Goal: Transaction & Acquisition: Subscribe to service/newsletter

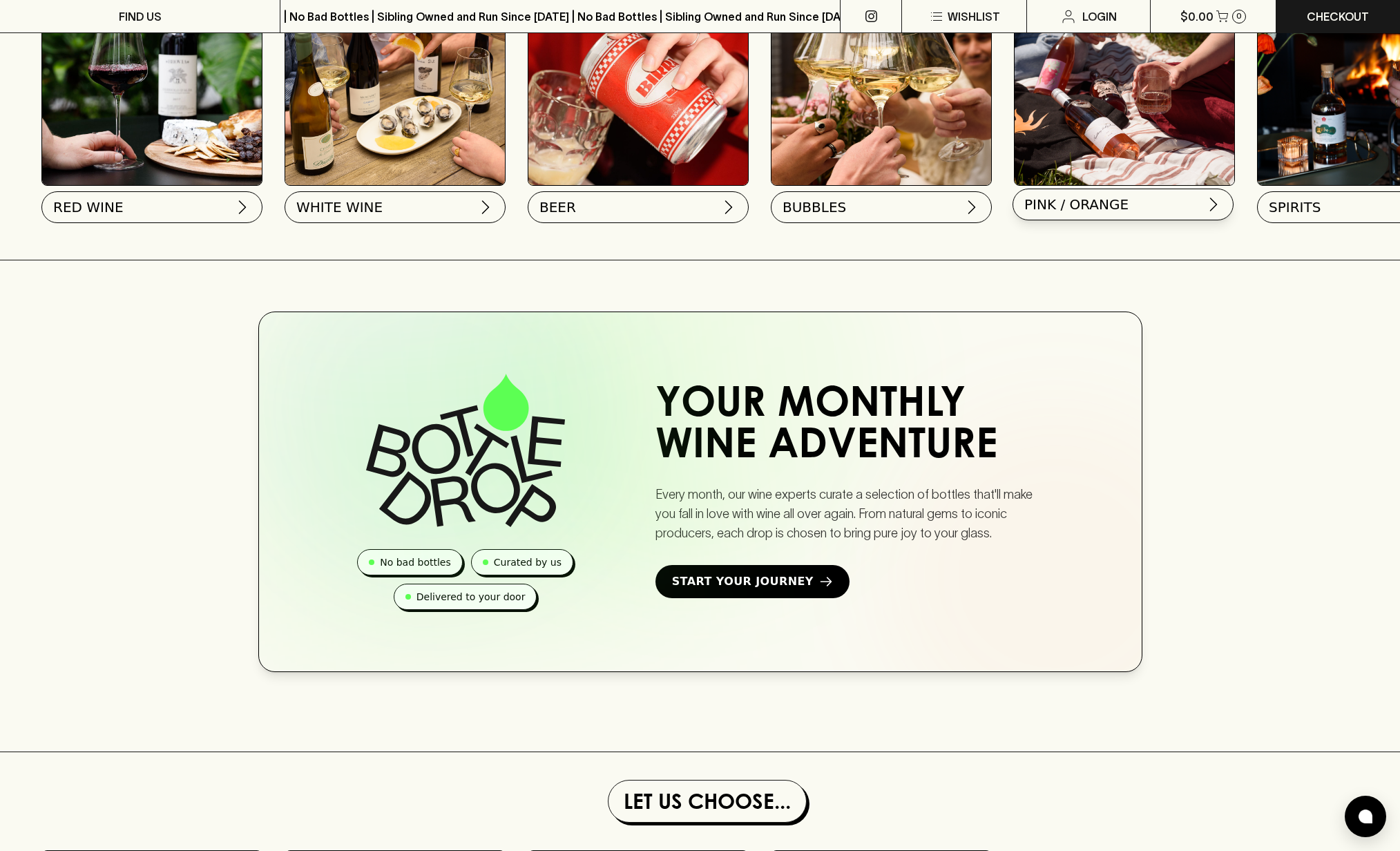
scroll to position [545, 0]
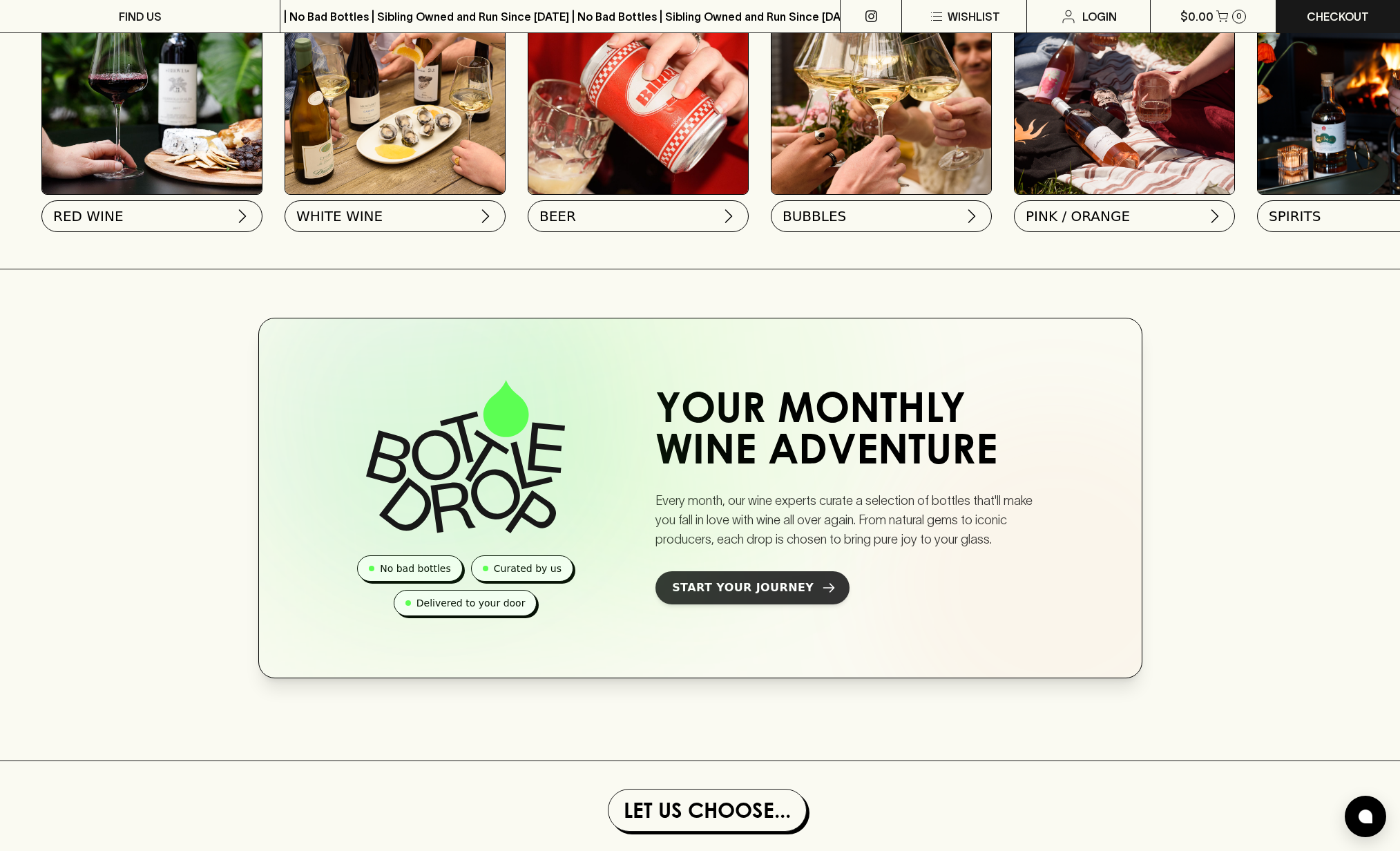
click at [787, 591] on span "Start Your Journey" at bounding box center [743, 588] width 142 height 16
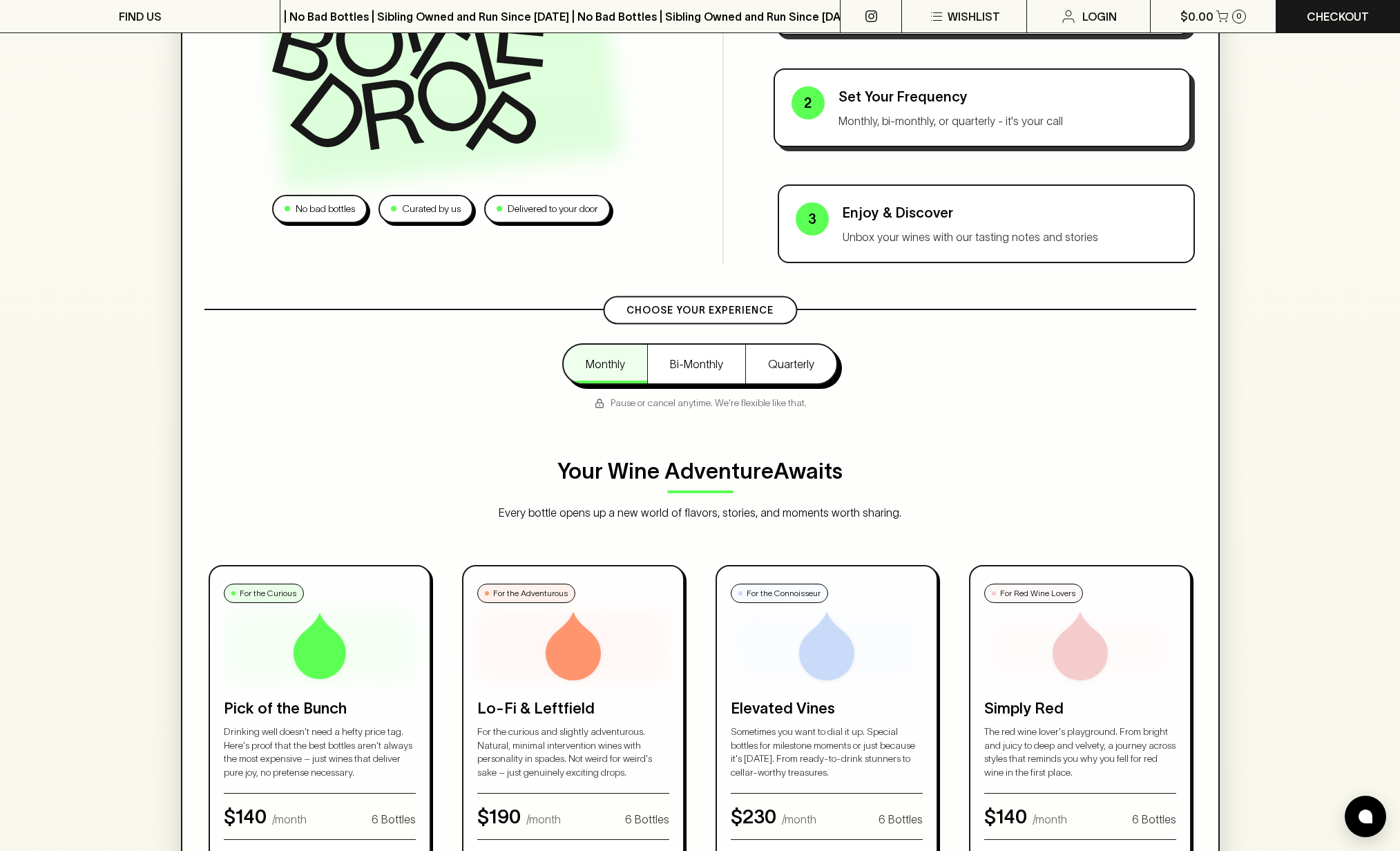
scroll to position [269, 0]
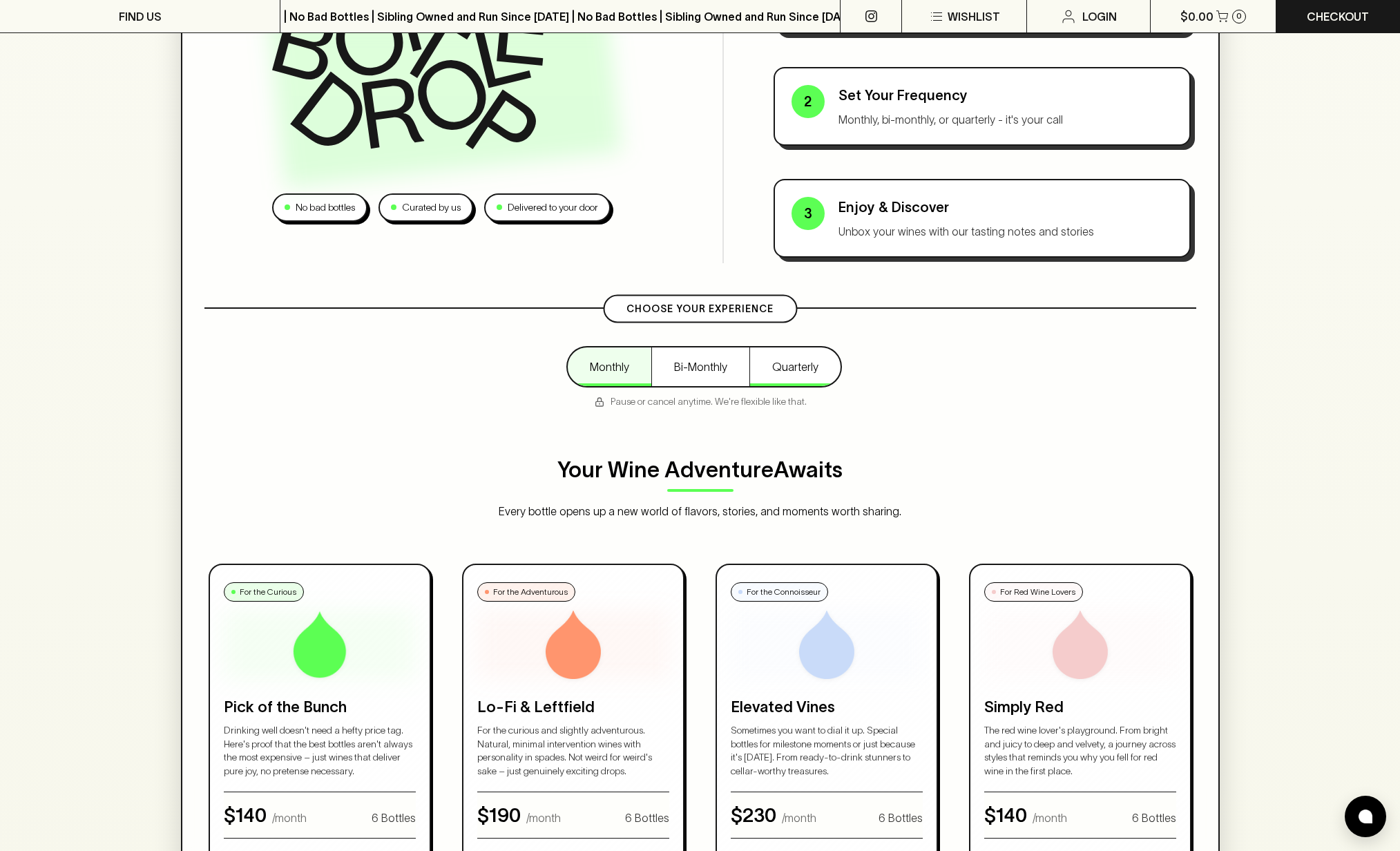
click at [790, 376] on button "Quarterly" at bounding box center [795, 367] width 92 height 39
click at [608, 364] on button "Monthly" at bounding box center [610, 367] width 84 height 39
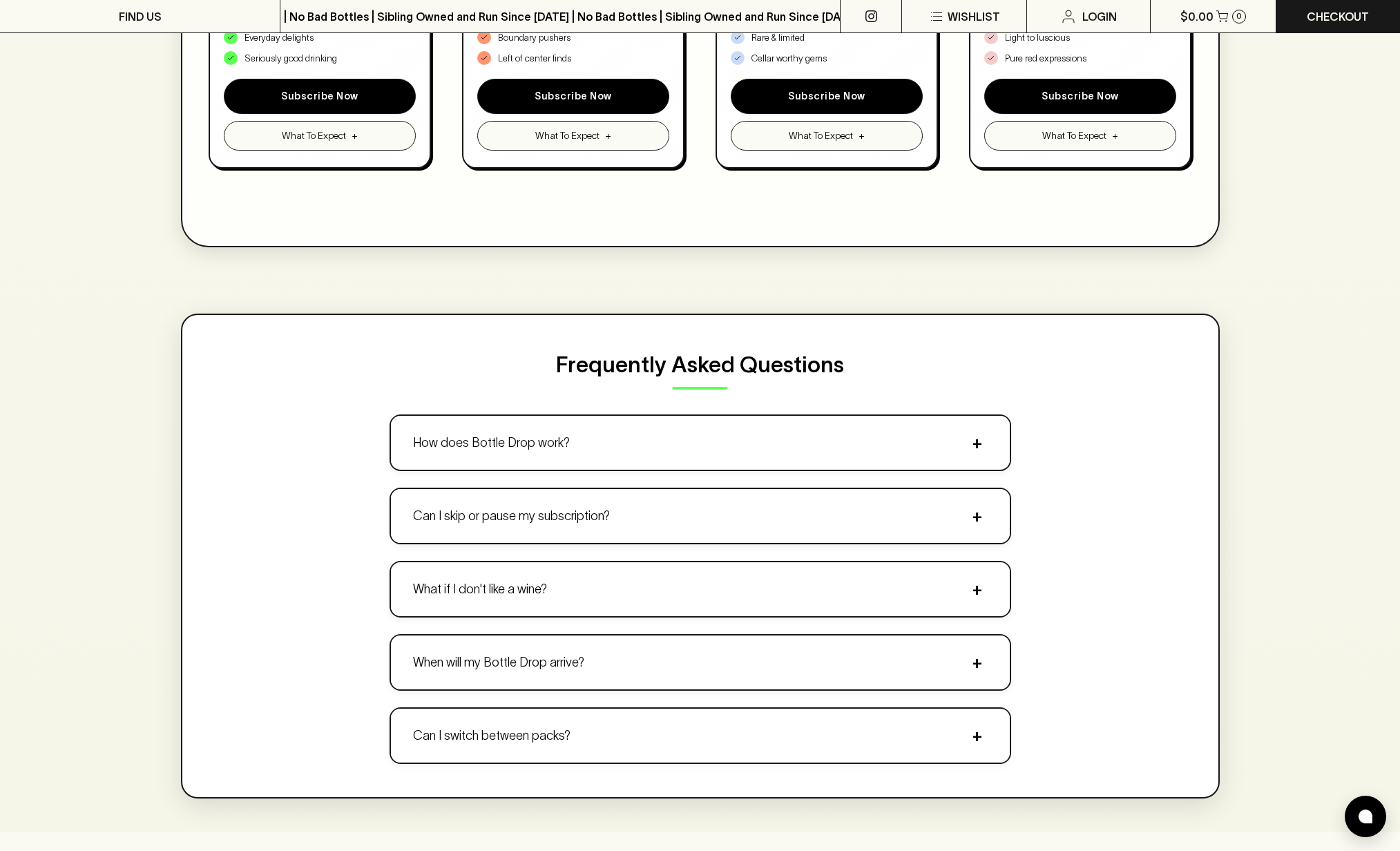
scroll to position [1114, 0]
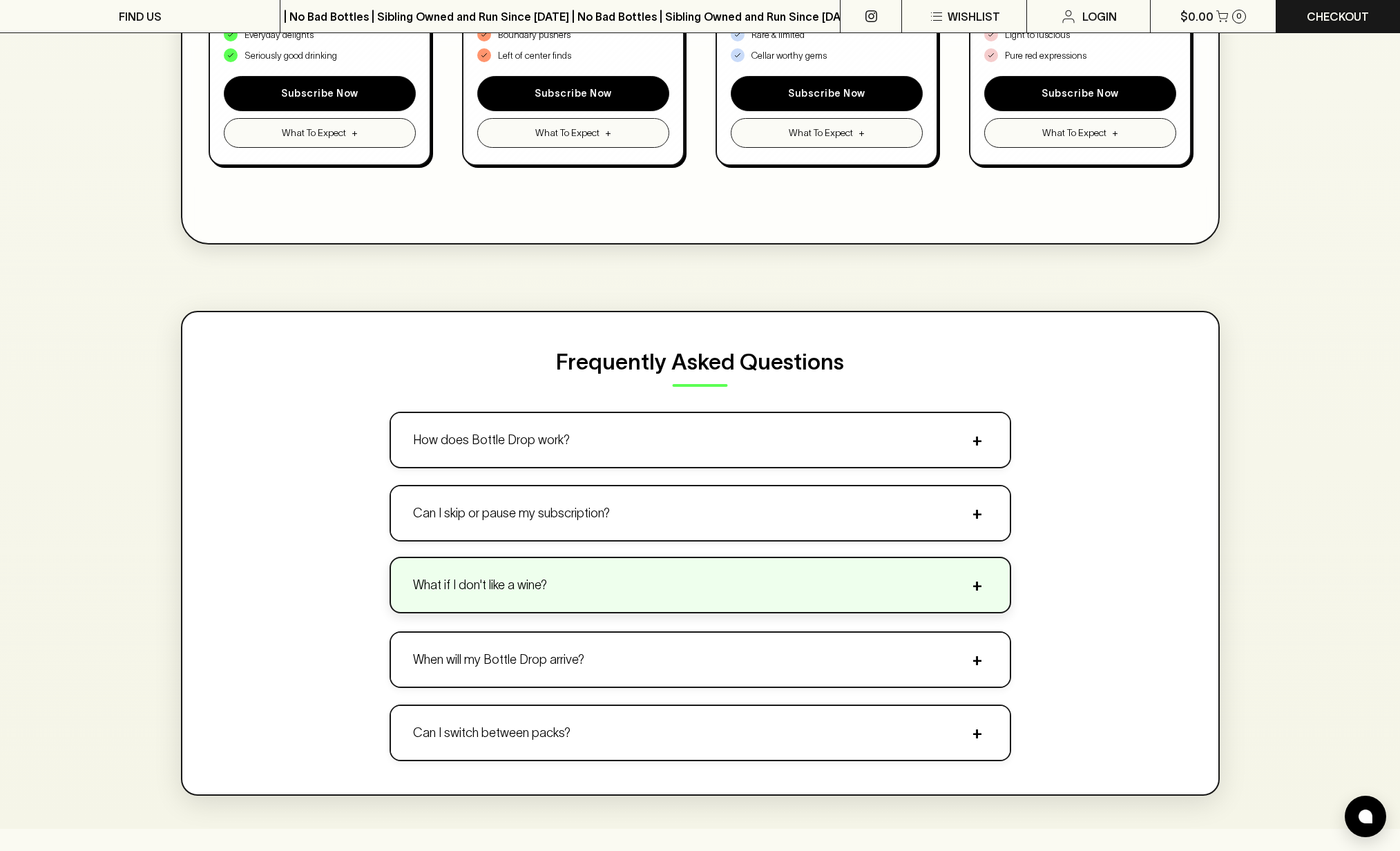
click at [591, 574] on button "What if I don't like a wine? +" at bounding box center [700, 586] width 619 height 54
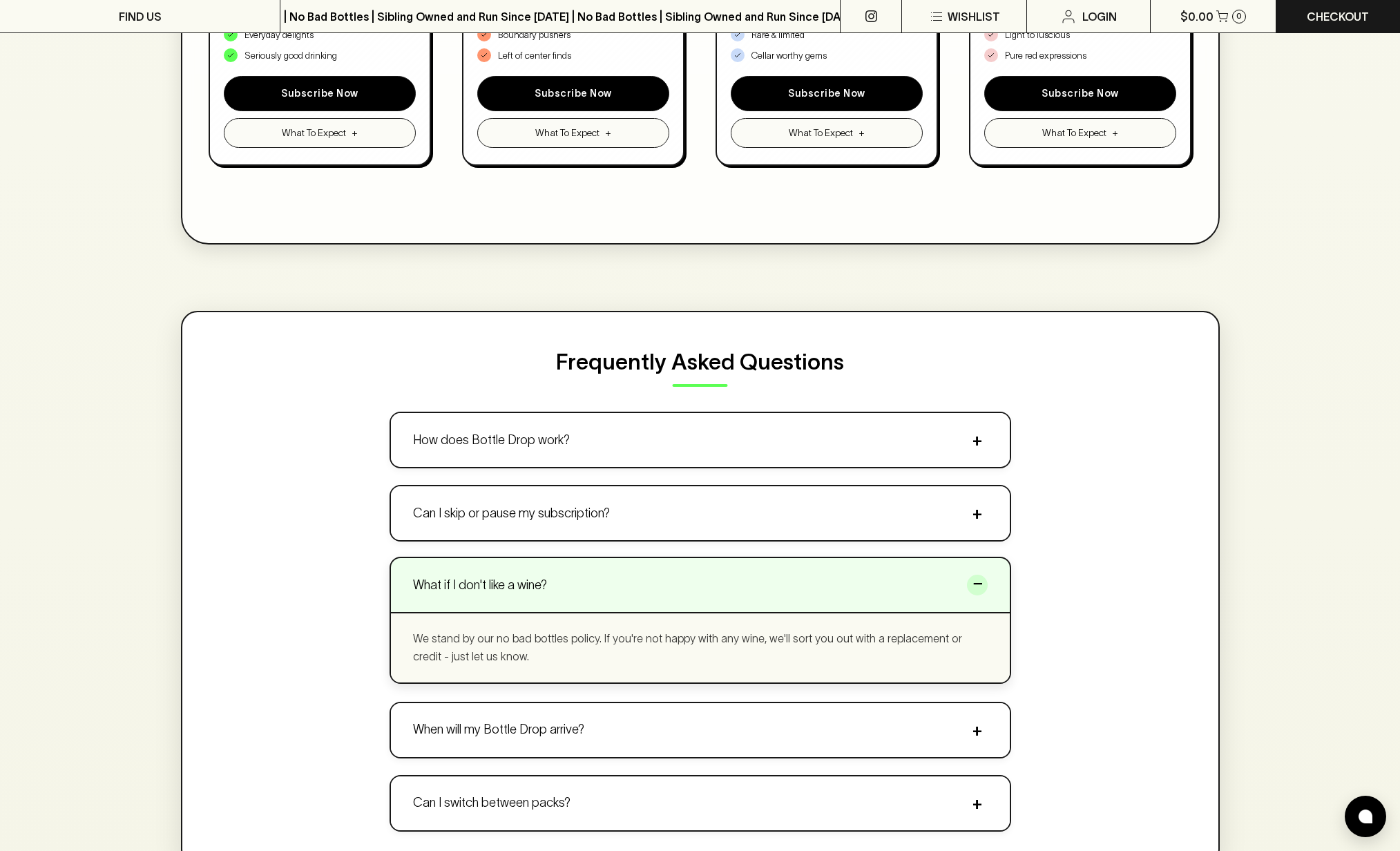
click at [587, 572] on button "What if I don't like a wine? −" at bounding box center [700, 586] width 619 height 54
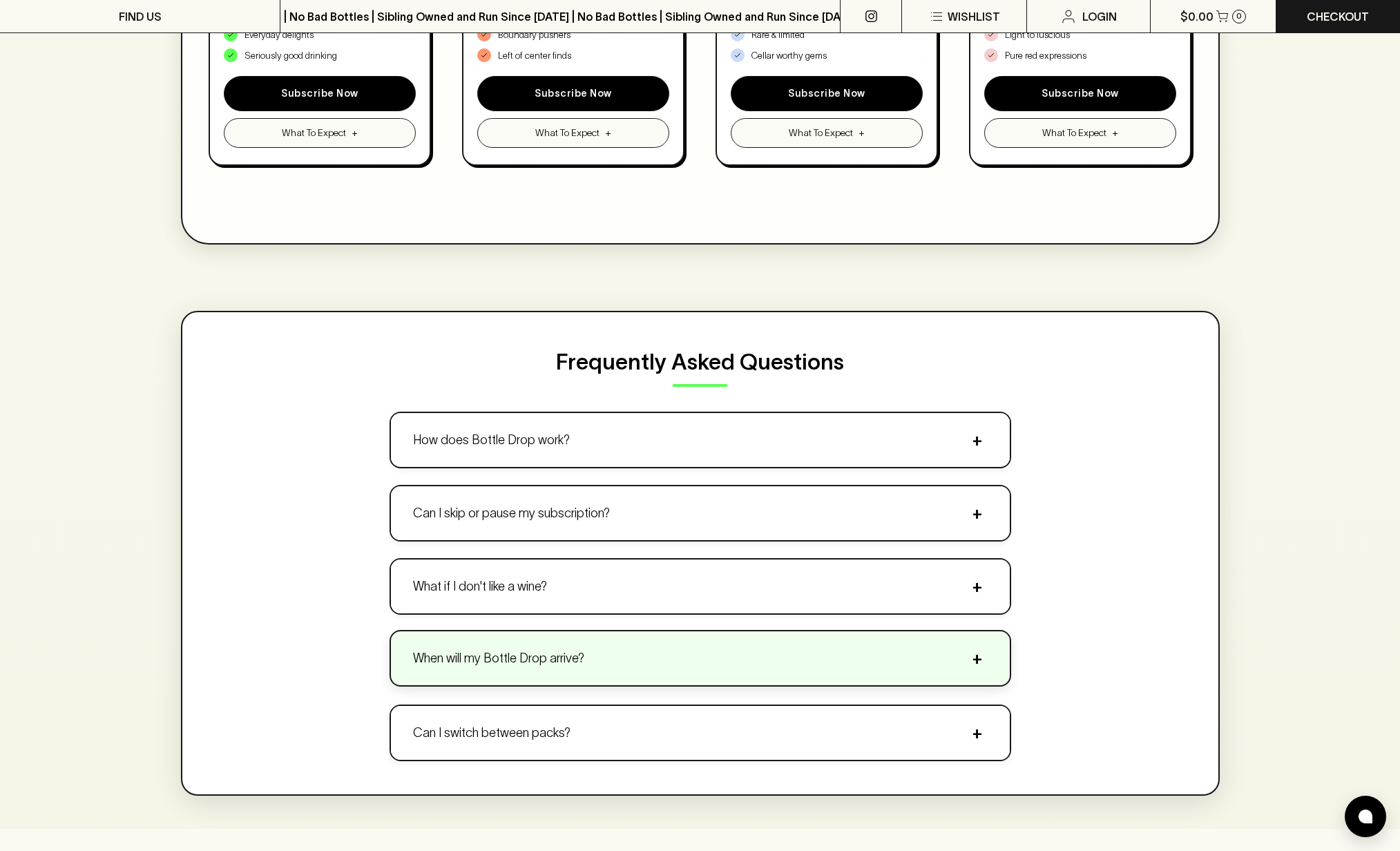
click at [557, 641] on button "When will my Bottle Drop arrive? +" at bounding box center [700, 659] width 619 height 54
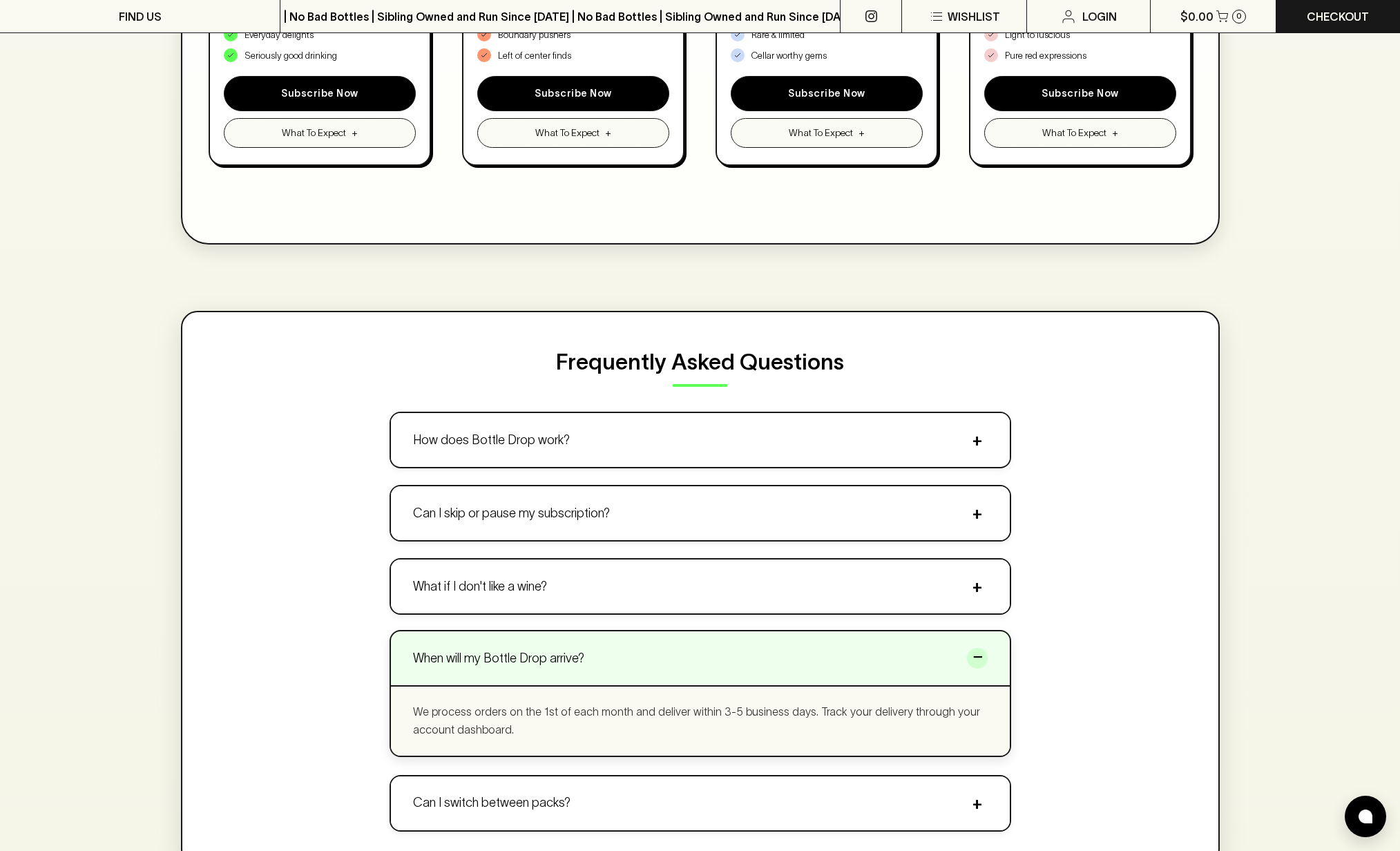
click at [558, 640] on button "When will my Bottle Drop arrive? −" at bounding box center [700, 659] width 619 height 54
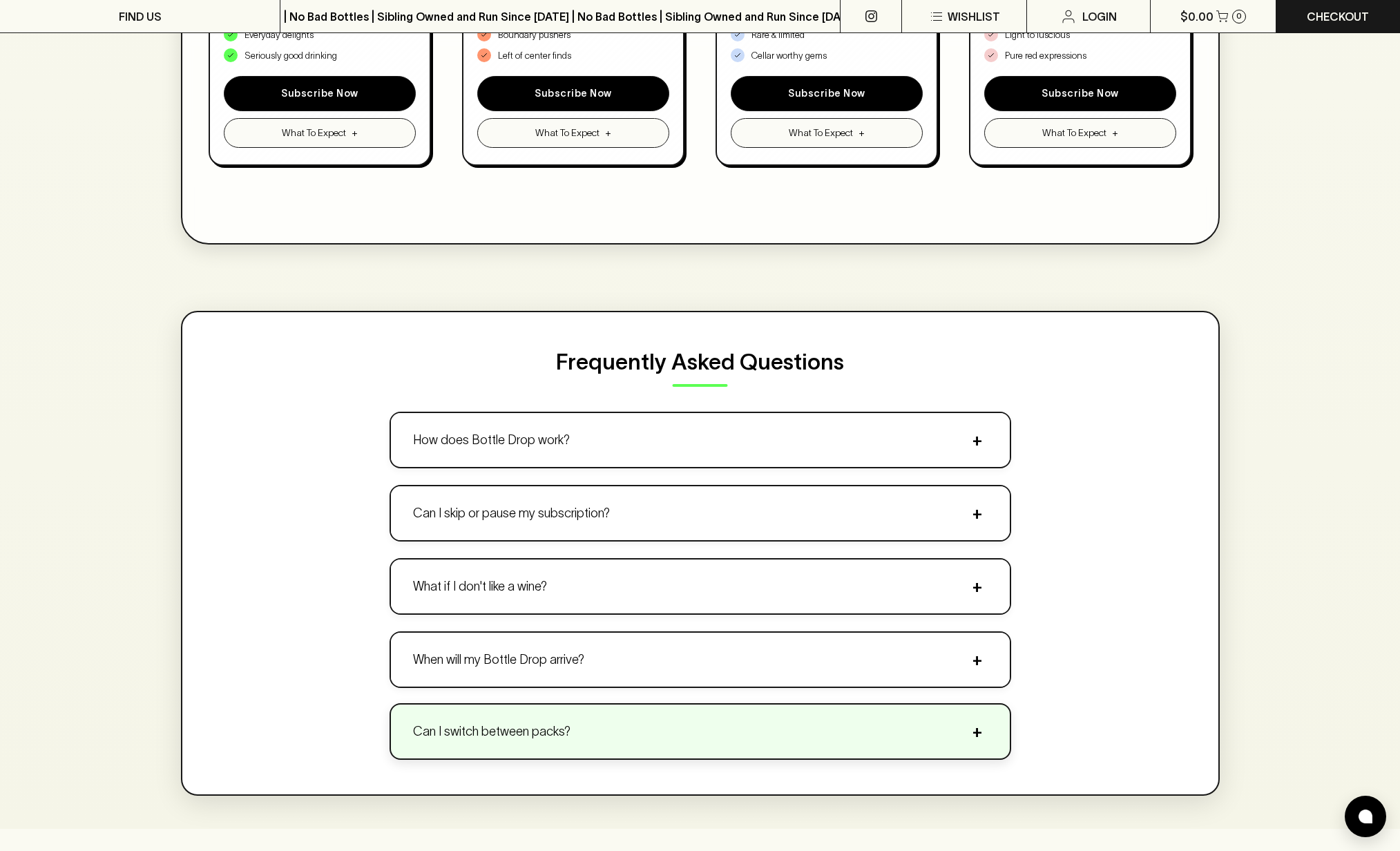
scroll to position [1120, 0]
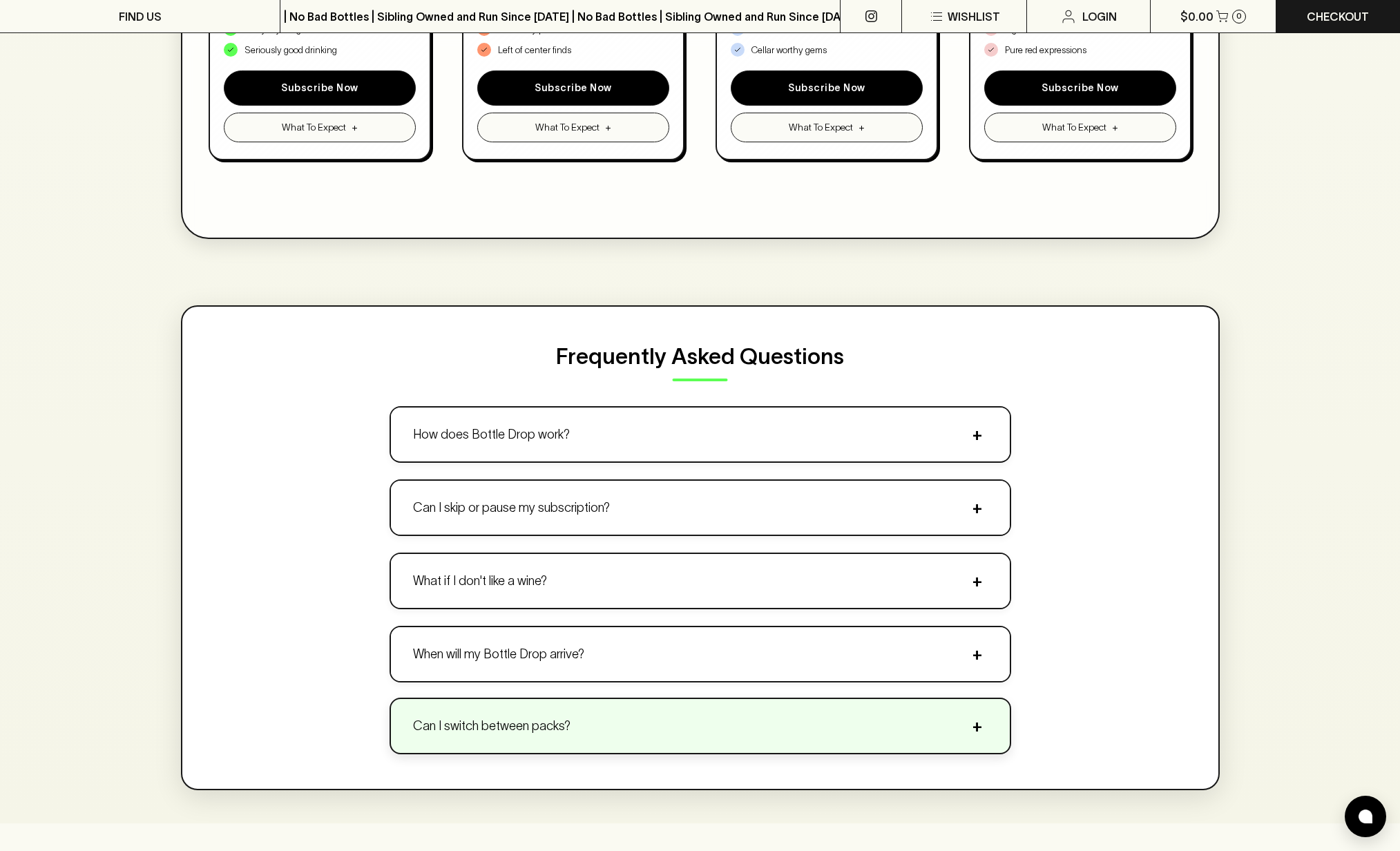
click at [595, 709] on button "Can I switch between packs? +" at bounding box center [700, 726] width 619 height 54
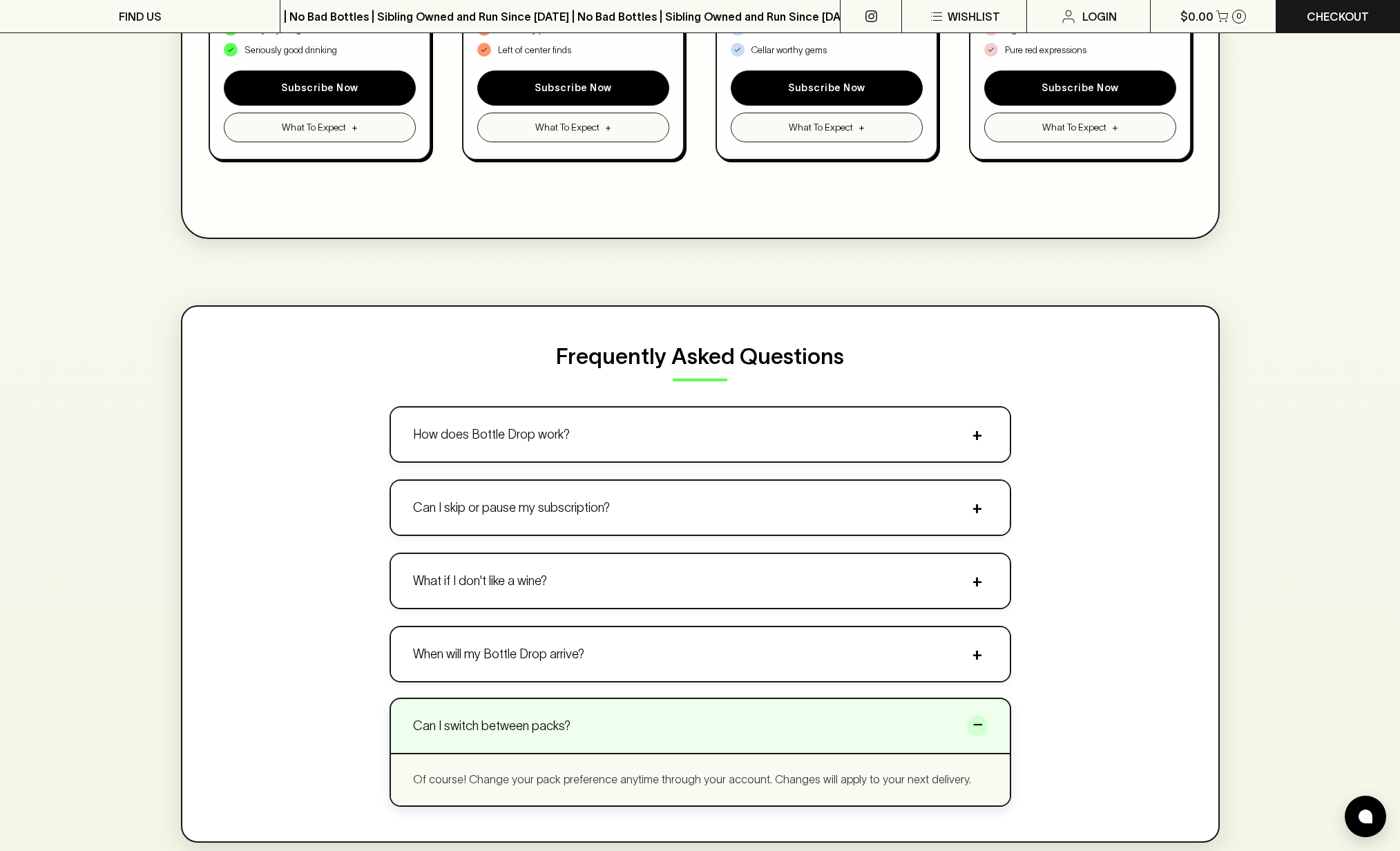
click at [595, 709] on button "Can I switch between packs? −" at bounding box center [700, 726] width 619 height 54
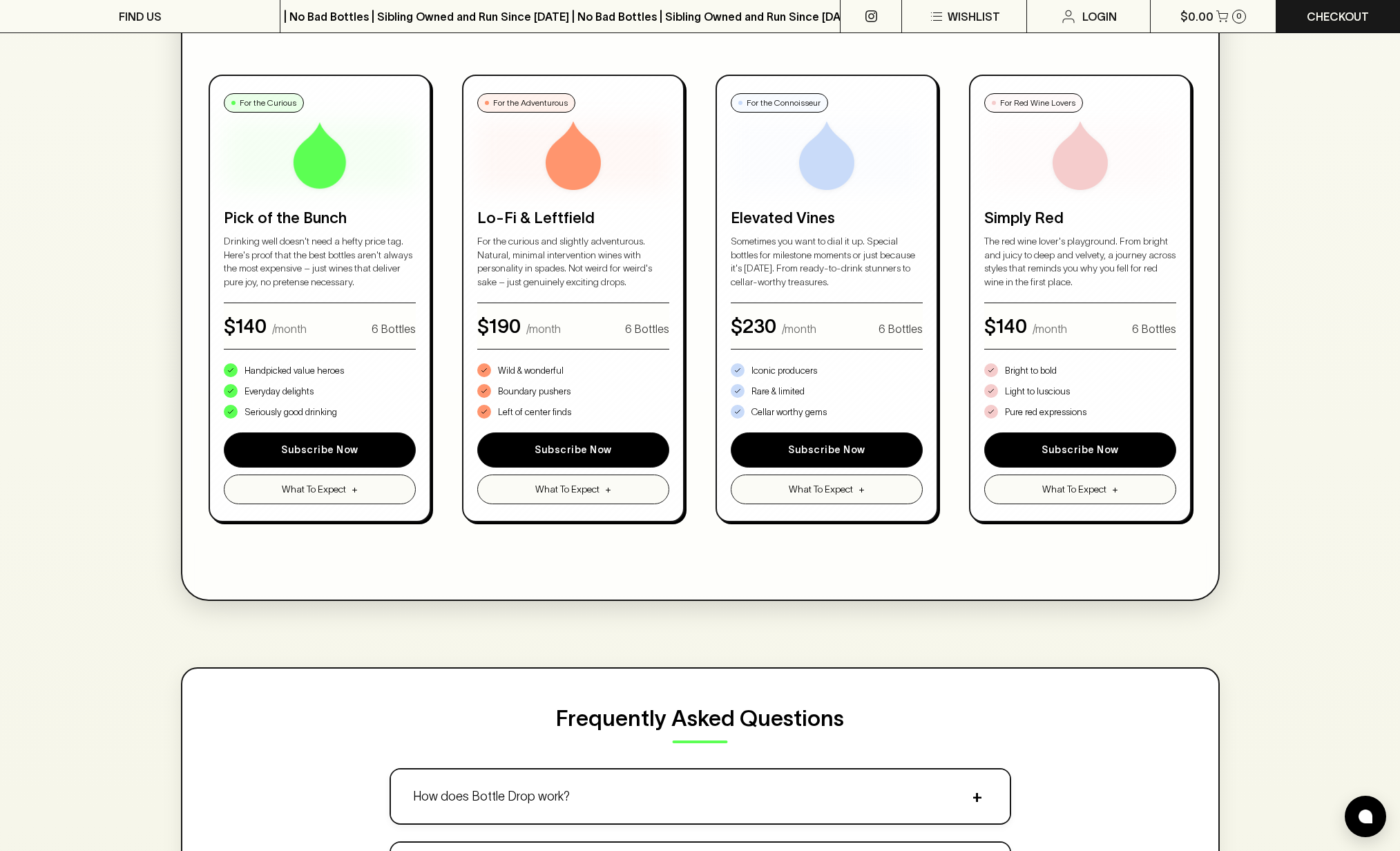
scroll to position [620, 0]
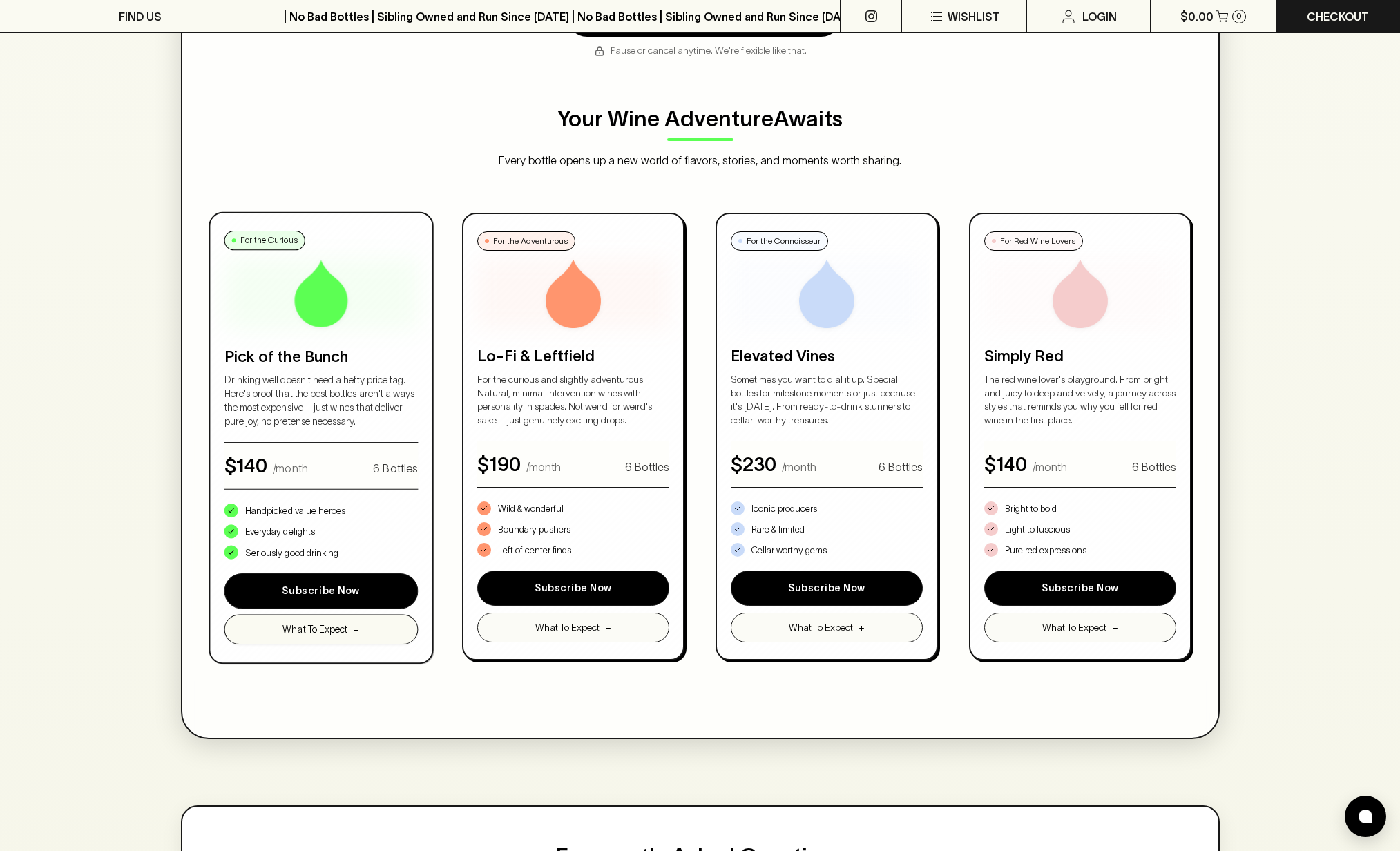
click at [358, 623] on span "+" at bounding box center [355, 630] width 6 height 14
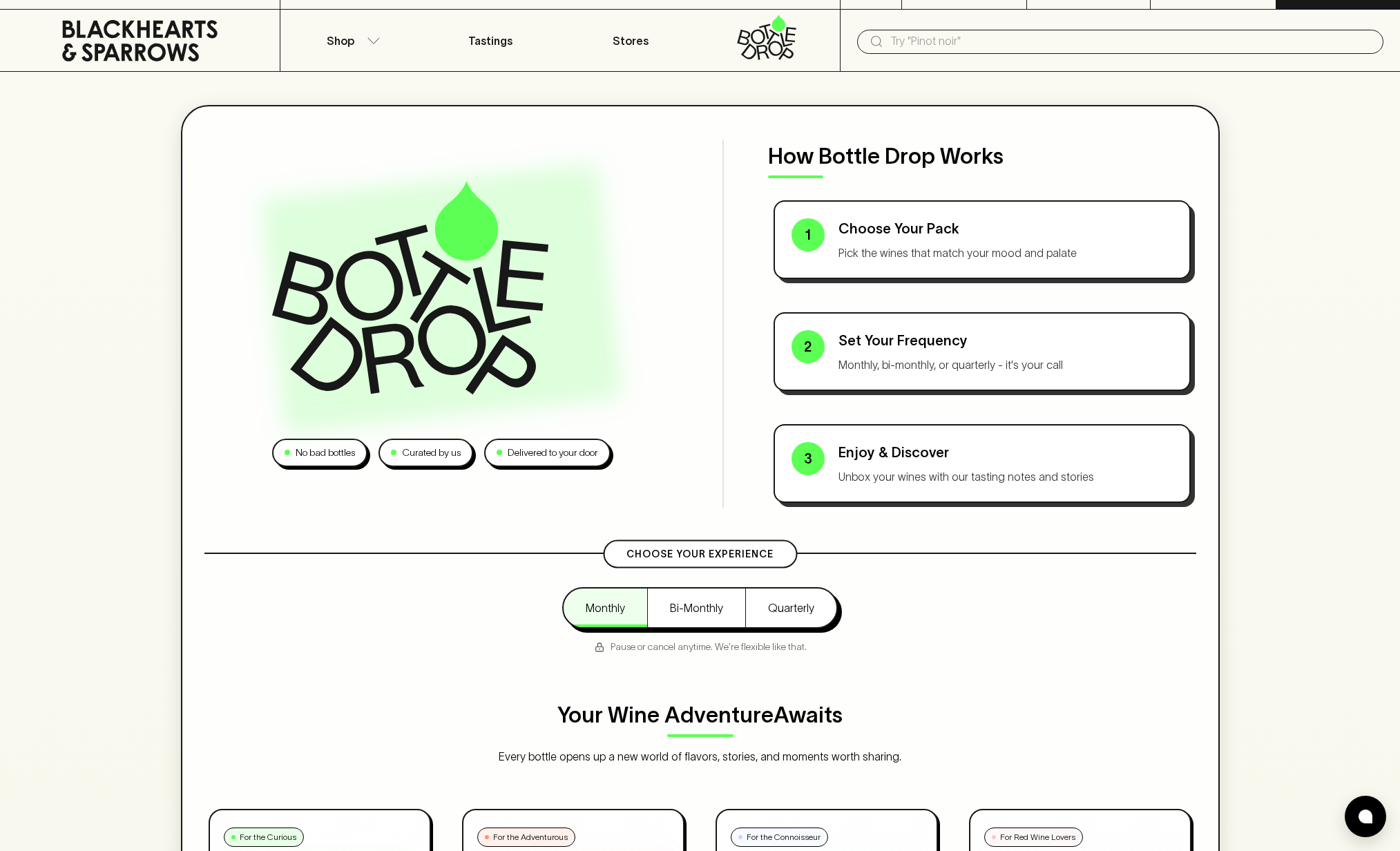
scroll to position [26, 0]
